Goal: Navigation & Orientation: Find specific page/section

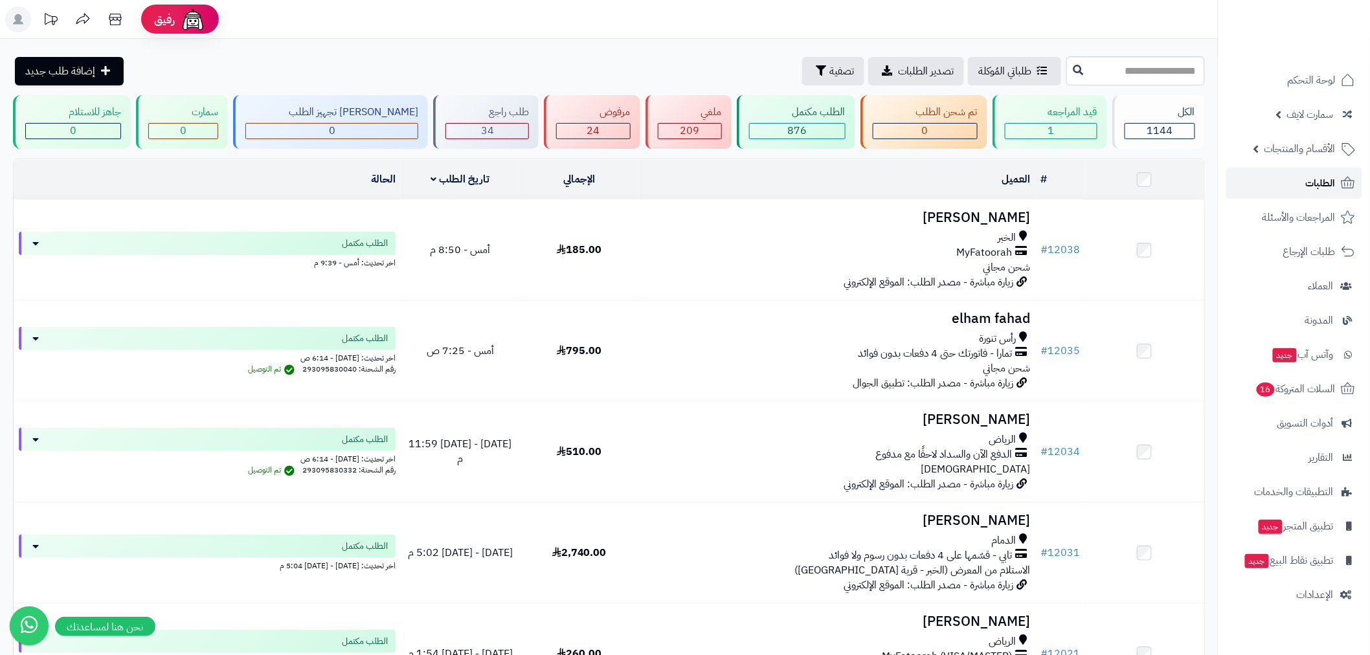
click at [1328, 178] on span "الطلبات" at bounding box center [1321, 183] width 30 height 18
click at [1313, 185] on span "الطلبات" at bounding box center [1321, 183] width 30 height 18
